Goal: Navigation & Orientation: Find specific page/section

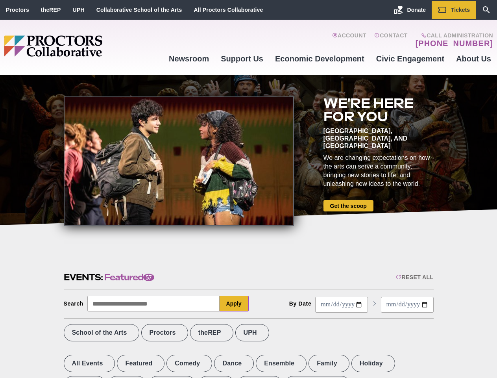
click at [248, 189] on div at bounding box center [179, 160] width 230 height 129
click at [414, 277] on div "Reset All" at bounding box center [414, 277] width 37 height 6
click at [234, 303] on button "Apply" at bounding box center [234, 304] width 29 height 16
